Goal: Task Accomplishment & Management: Manage account settings

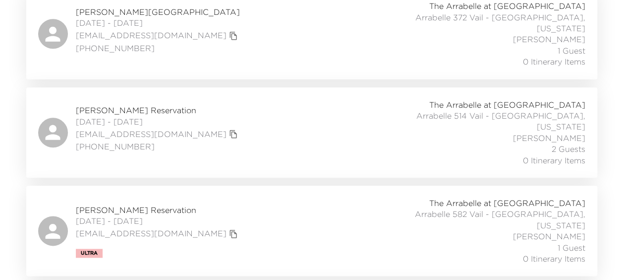
scroll to position [545, 0]
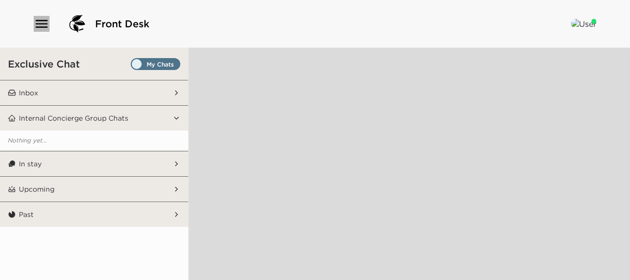
click at [42, 26] on icon "button" at bounding box center [42, 24] width 16 height 16
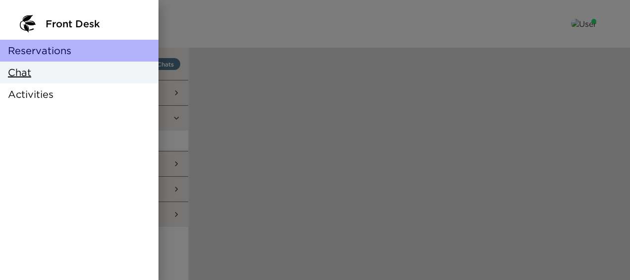
click at [50, 48] on span "Reservations" at bounding box center [39, 51] width 63 height 14
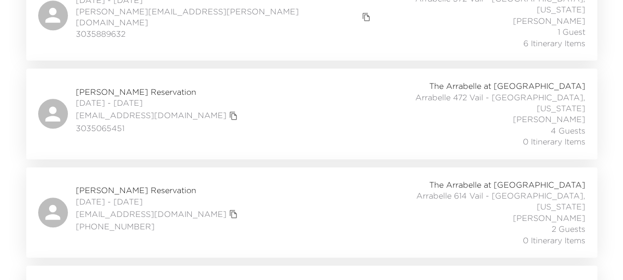
scroll to position [451, 0]
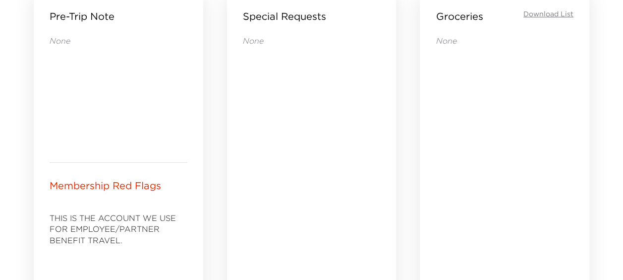
scroll to position [644, 0]
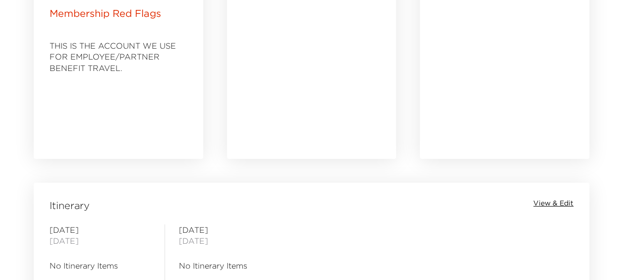
click at [550, 203] on span "View & Edit" at bounding box center [553, 203] width 40 height 10
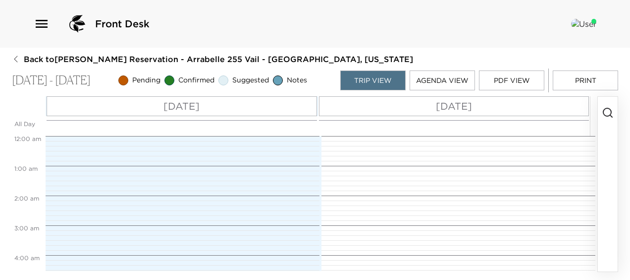
scroll to position [238, 0]
click at [279, 100] on div "[DATE]" at bounding box center [182, 106] width 271 height 20
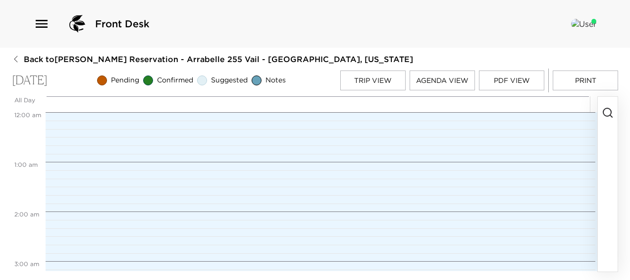
scroll to position [396, 0]
click at [610, 118] on icon "button" at bounding box center [608, 113] width 12 height 12
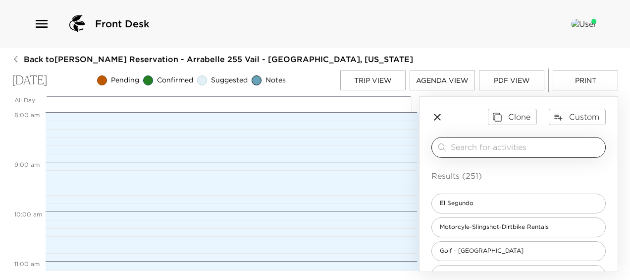
click at [465, 146] on input "search" at bounding box center [526, 146] width 151 height 11
type input "k"
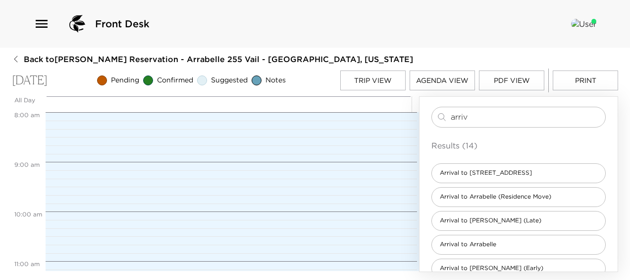
scroll to position [99, 0]
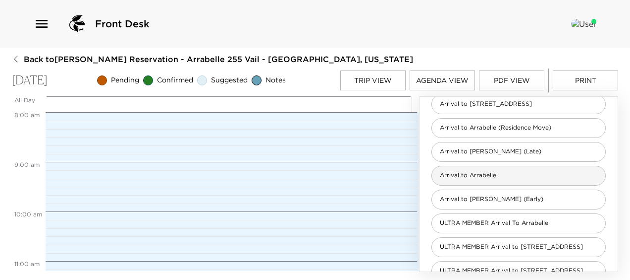
type input "arriv"
click at [464, 179] on div "Arrival to Arrabelle" at bounding box center [519, 176] width 174 height 20
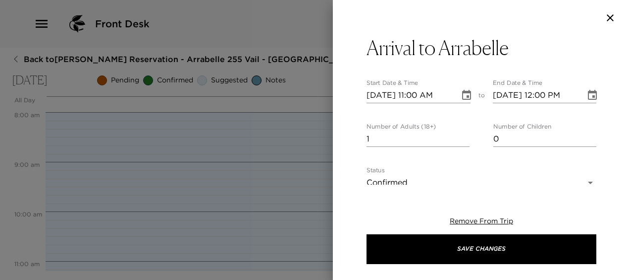
type textarea "We are expecting your arrival today. Please confirm your arrival time with us. …"
click at [418, 96] on input "10/03/2025 11:00 AM" at bounding box center [410, 95] width 86 height 16
type input "10/03/2025 04:00 PM"
type input "10/03/2025 05:00 PM"
type input "10/03/2025 04:00 PM"
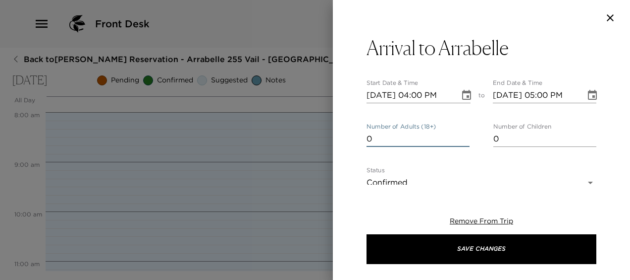
type input "0"
click at [463, 140] on input "0" at bounding box center [418, 139] width 103 height 16
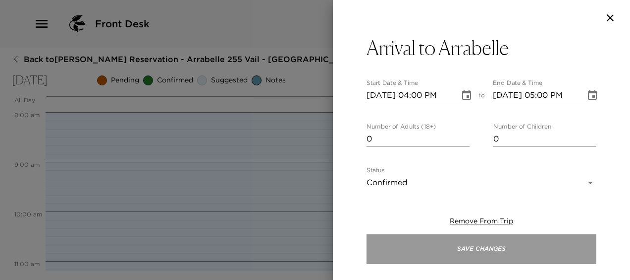
click at [458, 245] on button "Save Changes" at bounding box center [482, 249] width 230 height 30
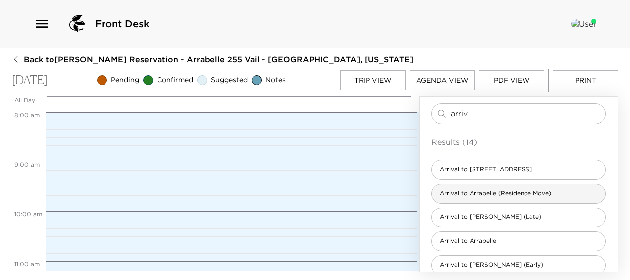
scroll to position [0, 0]
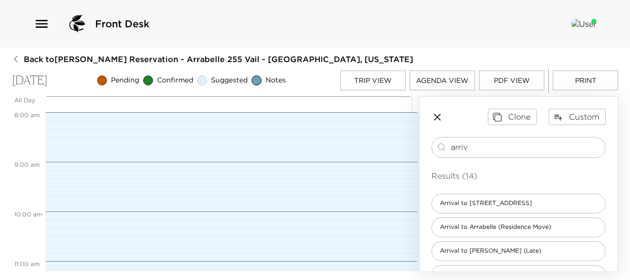
drag, startPoint x: 513, startPoint y: 148, endPoint x: 328, endPoint y: 137, distance: 186.2
click at [330, 139] on div "All Day Fri 10/03 12:00 AM 1:00 AM 2:00 AM 3:00 AM 4:00 AM 5:00 AM 6:00 AM 7:00…" at bounding box center [315, 183] width 607 height 175
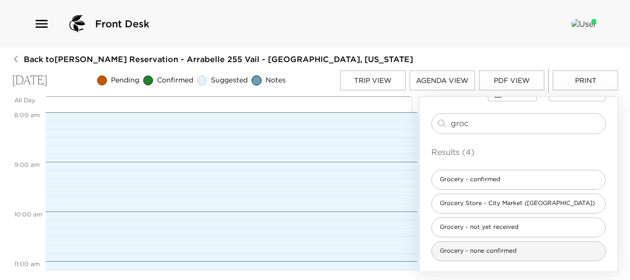
type input "groc"
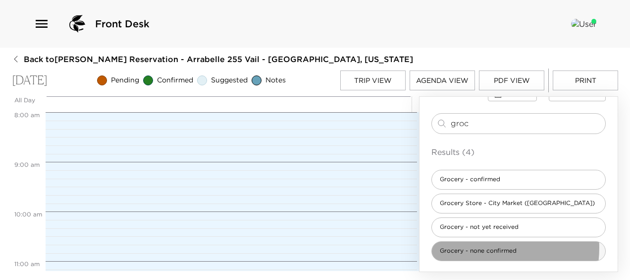
click at [476, 246] on span "Grocery - none confirmed" at bounding box center [478, 250] width 93 height 8
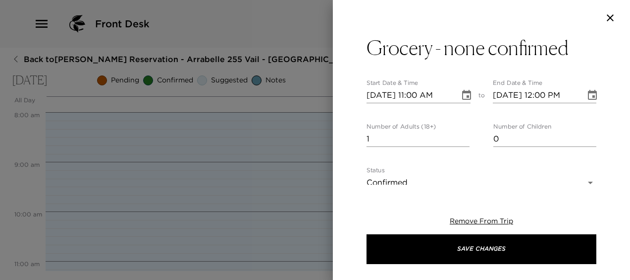
type textarea "It has been confirmed that a grocery list will not be submitted for this trip p…"
click at [416, 96] on input "10/03/2025 11:00 AM" at bounding box center [410, 95] width 86 height 16
type input "10/03/2025 03:00 PM"
type input "10/03/2025 04:00 PM"
type input "10/03/2025 03:00 PM"
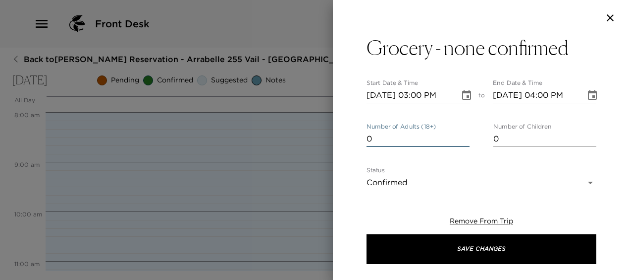
type input "0"
click at [465, 141] on input "0" at bounding box center [418, 139] width 103 height 16
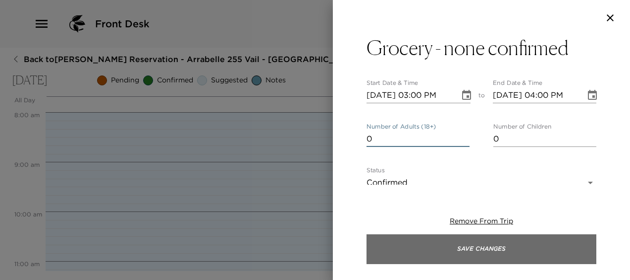
click at [463, 238] on button "Save Changes" at bounding box center [482, 249] width 230 height 30
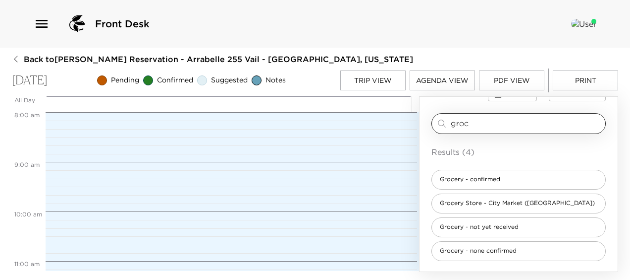
click at [473, 116] on div "groc ​" at bounding box center [519, 123] width 174 height 21
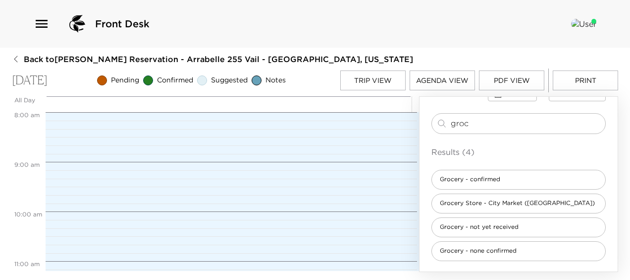
drag, startPoint x: 372, startPoint y: 110, endPoint x: 367, endPoint y: 105, distance: 7.0
click at [369, 109] on div "All Day Fri 10/03 12:00 AM 1:00 AM 2:00 AM 3:00 AM 4:00 AM 5:00 AM 6:00 AM 7:00…" at bounding box center [315, 183] width 607 height 175
click at [381, 75] on button "Trip View" at bounding box center [372, 80] width 65 height 20
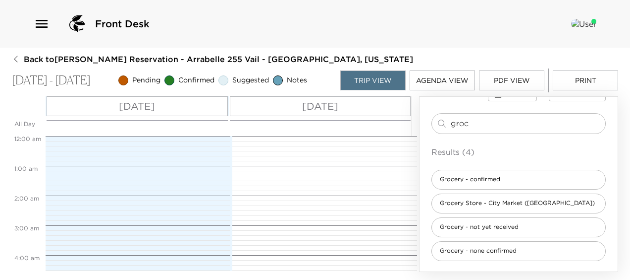
scroll to position [446, 0]
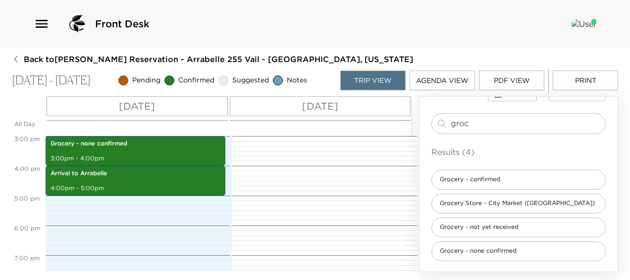
click at [303, 99] on p "Sat 10/04" at bounding box center [320, 106] width 36 height 15
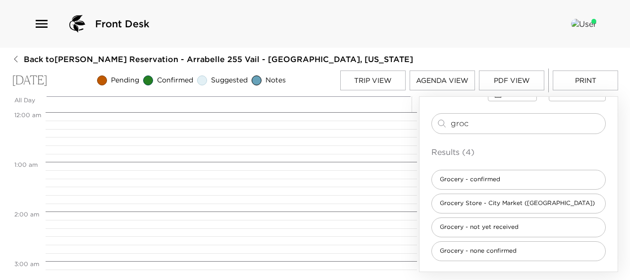
scroll to position [396, 0]
drag, startPoint x: 487, startPoint y: 124, endPoint x: 283, endPoint y: 100, distance: 205.1
click at [284, 100] on div "All Day Sat 10/04 12:00 AM 1:00 AM 2:00 AM 3:00 AM 4:00 AM 5:00 AM 6:00 AM 7:00…" at bounding box center [315, 183] width 607 height 175
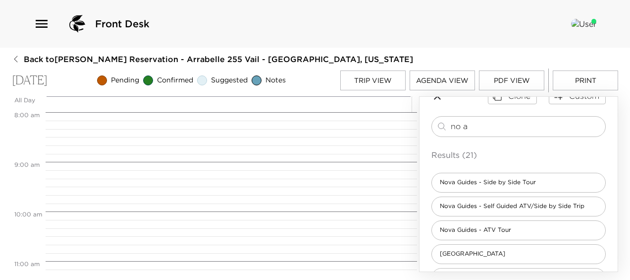
scroll to position [0, 0]
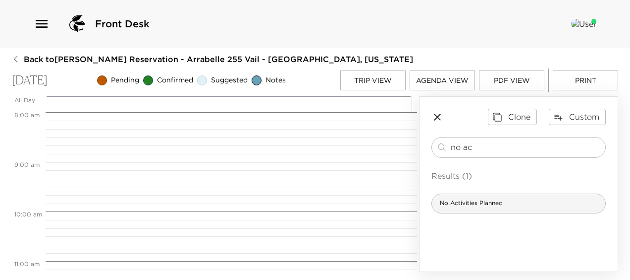
type input "no ac"
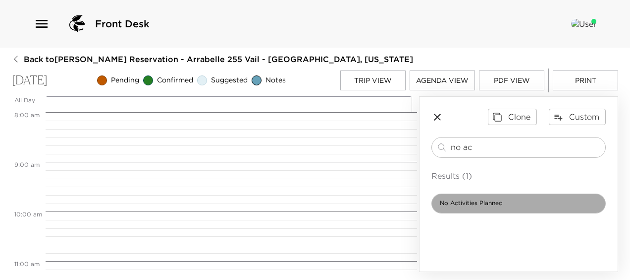
click at [474, 199] on span "No Activities Planned" at bounding box center [471, 203] width 79 height 8
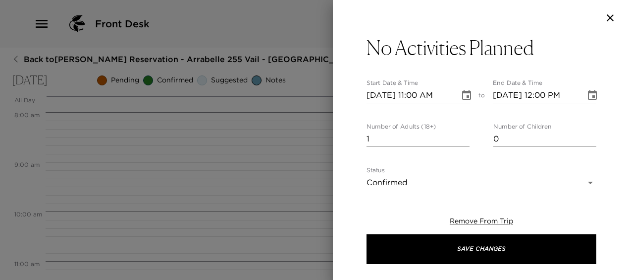
type textarea "We have no activity requests for you at this time, but should you need anything…"
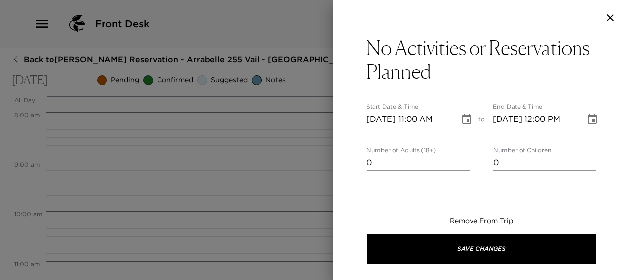
type input "0"
click at [461, 163] on input "0" at bounding box center [418, 163] width 103 height 16
click at [461, 118] on icon "Choose date, selected date is Oct 4, 2025" at bounding box center [467, 119] width 12 height 12
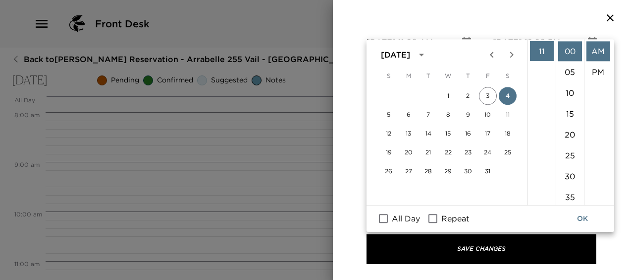
scroll to position [87, 0]
click at [383, 215] on input "All Day" at bounding box center [383, 218] width 21 height 13
checkbox input "true"
type input "10/04/2025"
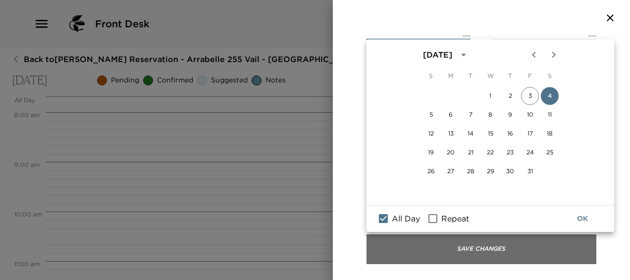
click at [457, 254] on button "Save Changes" at bounding box center [482, 249] width 230 height 30
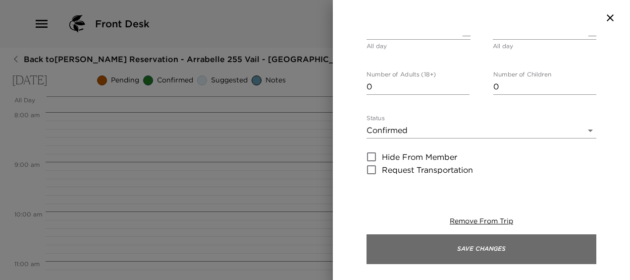
scroll to position [73, 0]
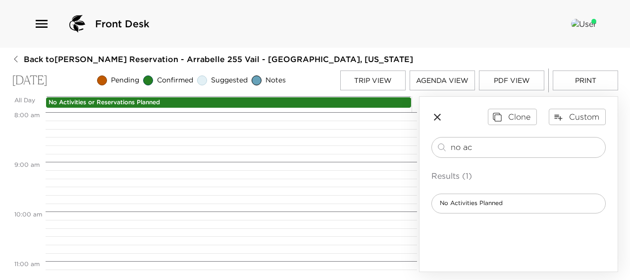
click at [360, 75] on button "Trip View" at bounding box center [372, 80] width 65 height 20
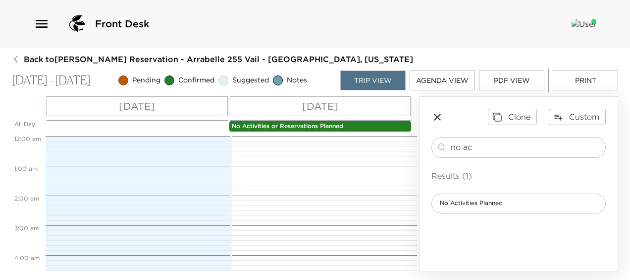
scroll to position [446, 0]
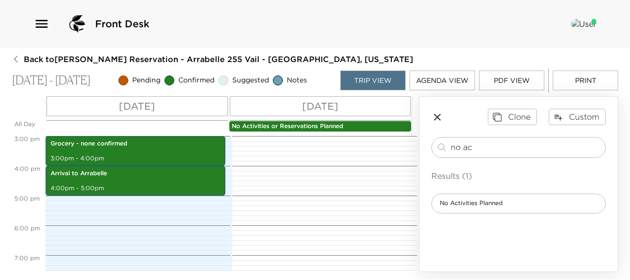
click at [285, 125] on p "No Activities or Reservations Planned" at bounding box center [320, 126] width 177 height 8
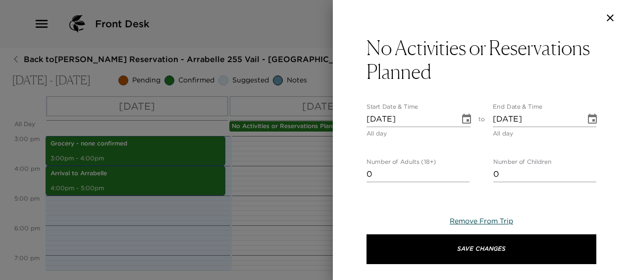
click at [483, 223] on span "Remove From Trip" at bounding box center [481, 220] width 63 height 9
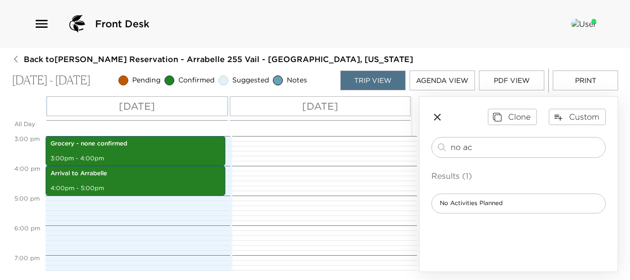
drag, startPoint x: 485, startPoint y: 152, endPoint x: 421, endPoint y: 136, distance: 65.9
click at [421, 136] on div "Clone Custom no ac ​ Results (1) No Activities Planned" at bounding box center [519, 161] width 198 height 128
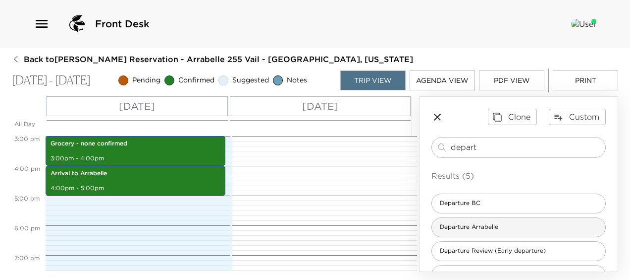
type input "depart"
click at [471, 223] on span "Departure Arrabelle" at bounding box center [469, 227] width 74 height 8
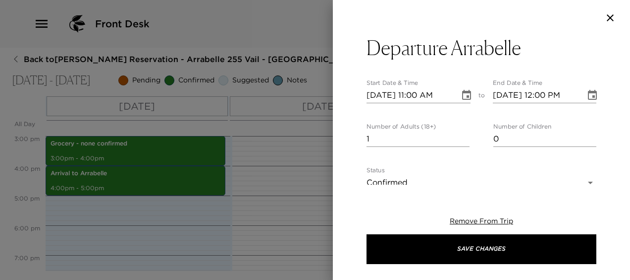
type textarea "In preparation for your departure, an Exclusive Resorts concierge team member w…"
type input "0"
click at [462, 141] on input "0" at bounding box center [418, 139] width 103 height 16
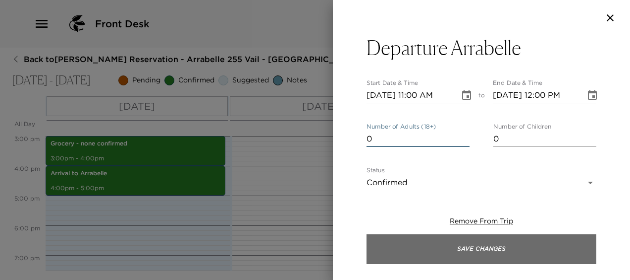
click at [478, 250] on button "Save Changes" at bounding box center [482, 249] width 230 height 30
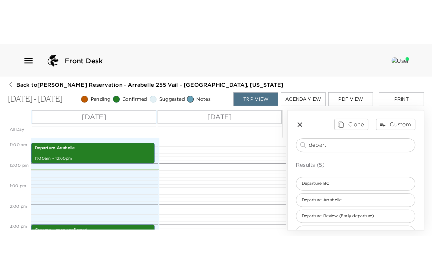
scroll to position [297, 0]
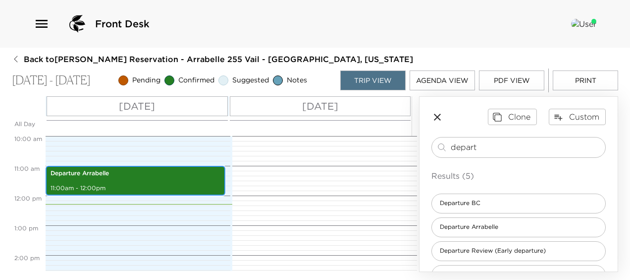
click at [129, 182] on div "Departure Arrabelle 11:00am - 12:00pm" at bounding box center [136, 180] width 174 height 27
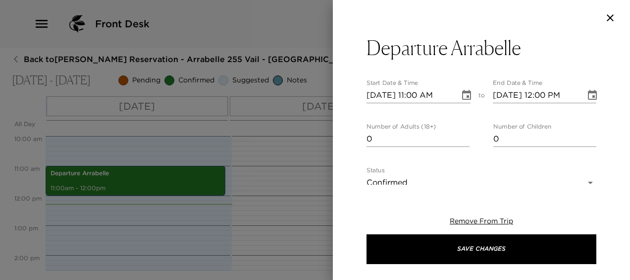
click at [385, 92] on input "10/03/2025 11:00 AM" at bounding box center [410, 95] width 86 height 16
type input "10/05/2025 11:00 AM"
type input "10/05/2025 12:00 PM"
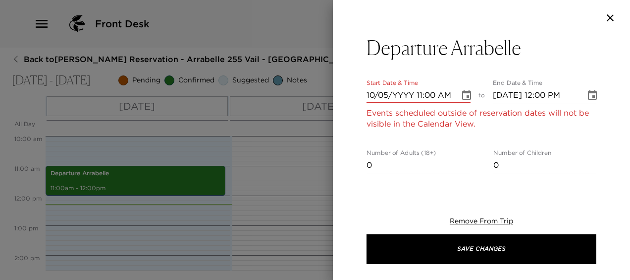
type input "10/05/0002 11:00 AM"
type input "10/05/0002 12:00 PM"
type input "10/05/0020 11:00 AM"
type input "10/05/0020 12:00 PM"
type input "10/05/0202 11:00 AM"
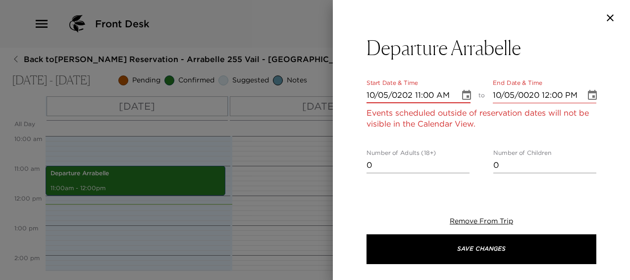
type input "10/05/0202 12:00 PM"
type input "10/05/2025 11:00 AM"
type input "10/05/2025 12:00 PM"
click at [383, 95] on input "10/05/2025 11:00 AM" at bounding box center [410, 95] width 86 height 16
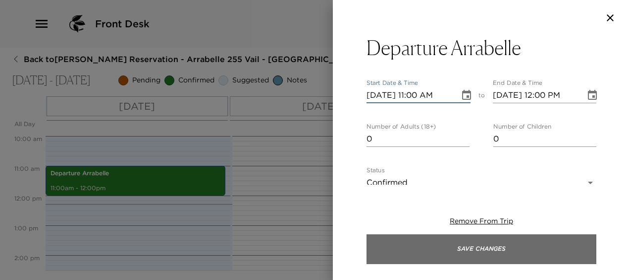
type input "10/04/2025 11:00 AM"
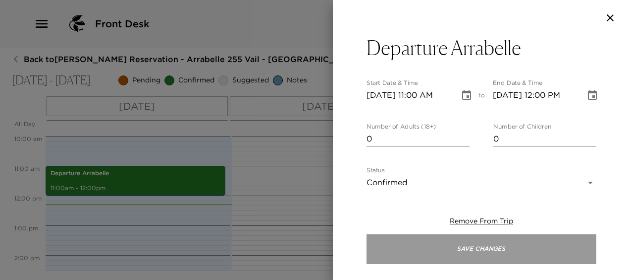
click at [466, 242] on button "Save Changes" at bounding box center [482, 249] width 230 height 30
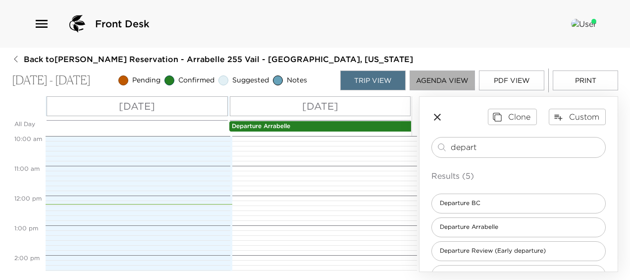
drag, startPoint x: 448, startPoint y: 85, endPoint x: 423, endPoint y: 95, distance: 26.2
click at [447, 86] on button "Agenda View" at bounding box center [442, 80] width 65 height 20
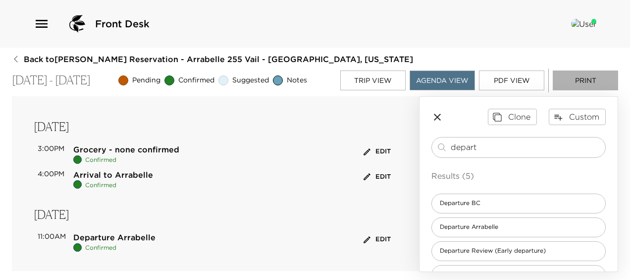
click at [586, 80] on button "Print" at bounding box center [585, 80] width 65 height 20
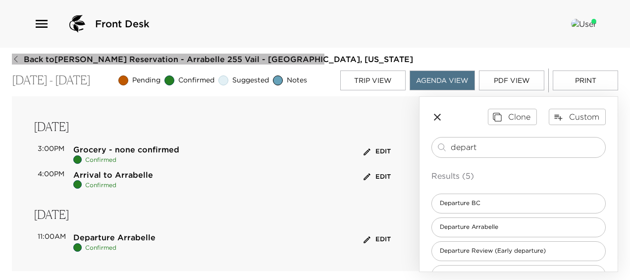
click at [16, 57] on icon "button" at bounding box center [15, 59] width 3 height 6
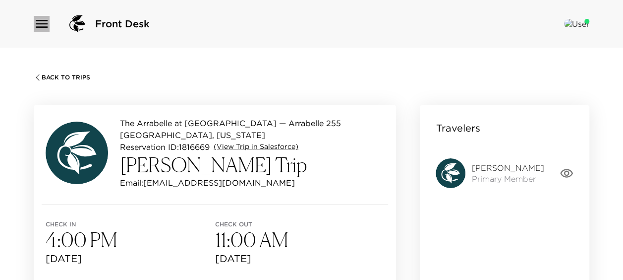
click at [44, 25] on icon "button" at bounding box center [42, 24] width 16 height 16
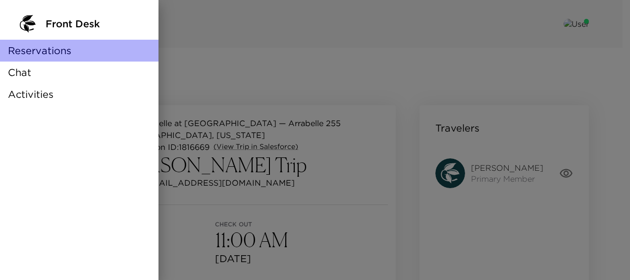
click at [57, 56] on span "Reservations" at bounding box center [39, 51] width 63 height 14
